Goal: Find specific page/section: Find specific page/section

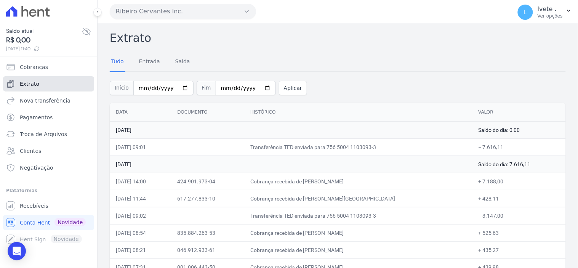
click at [26, 84] on span "Extrato" at bounding box center [29, 84] width 19 height 8
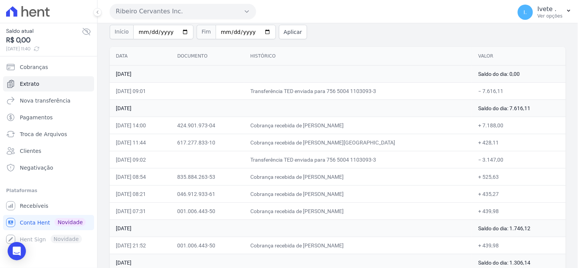
scroll to position [42, 0]
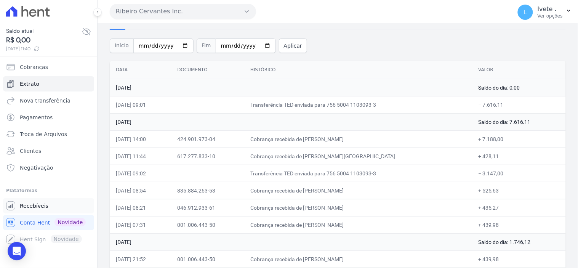
click at [34, 205] on span "Recebíveis" at bounding box center [34, 206] width 29 height 8
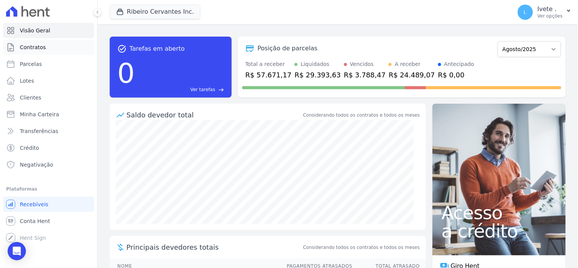
click at [35, 46] on span "Contratos" at bounding box center [33, 47] width 26 height 8
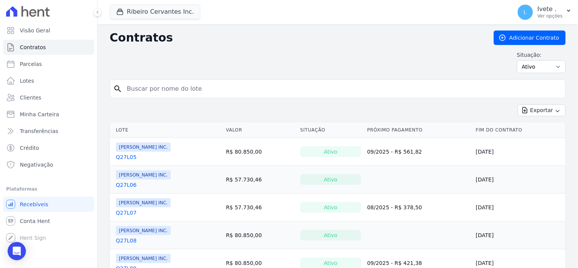
click at [140, 89] on input "search" at bounding box center [342, 88] width 440 height 15
type input "q28l30"
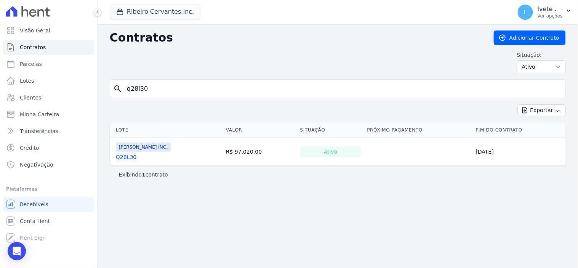
click at [126, 156] on link "Q28L30" at bounding box center [126, 157] width 21 height 8
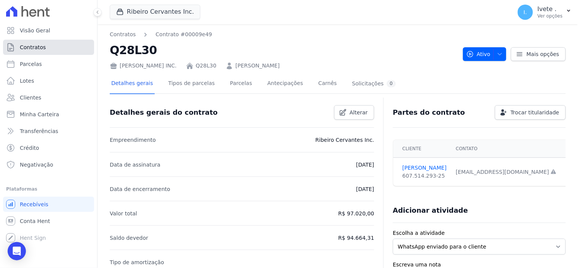
click at [44, 48] on link "Contratos" at bounding box center [48, 47] width 91 height 15
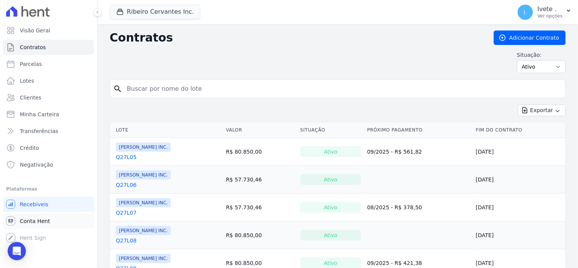
click at [31, 221] on span "Conta Hent" at bounding box center [35, 221] width 30 height 8
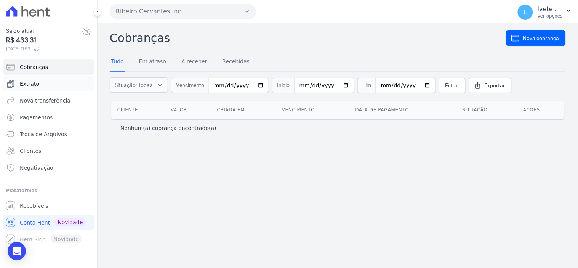
click at [32, 82] on span "Extrato" at bounding box center [29, 84] width 19 height 8
click at [37, 78] on link "Extrato" at bounding box center [48, 83] width 91 height 15
click at [37, 81] on link "Extrato" at bounding box center [48, 83] width 91 height 15
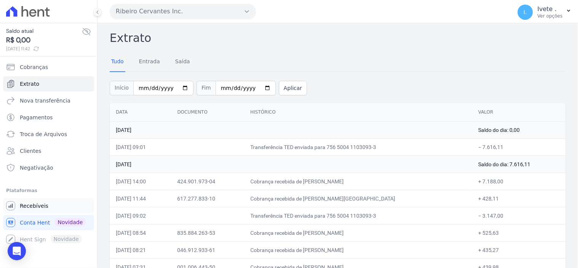
click at [37, 203] on span "Recebíveis" at bounding box center [34, 206] width 29 height 8
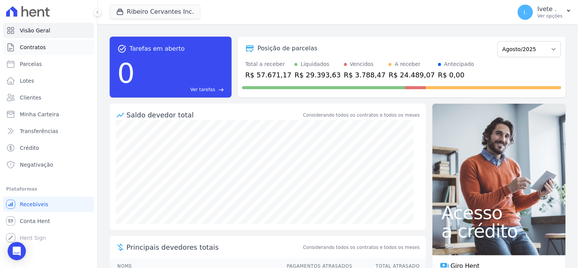
click at [23, 48] on span "Contratos" at bounding box center [33, 47] width 26 height 8
